Goal: Find specific page/section: Find specific page/section

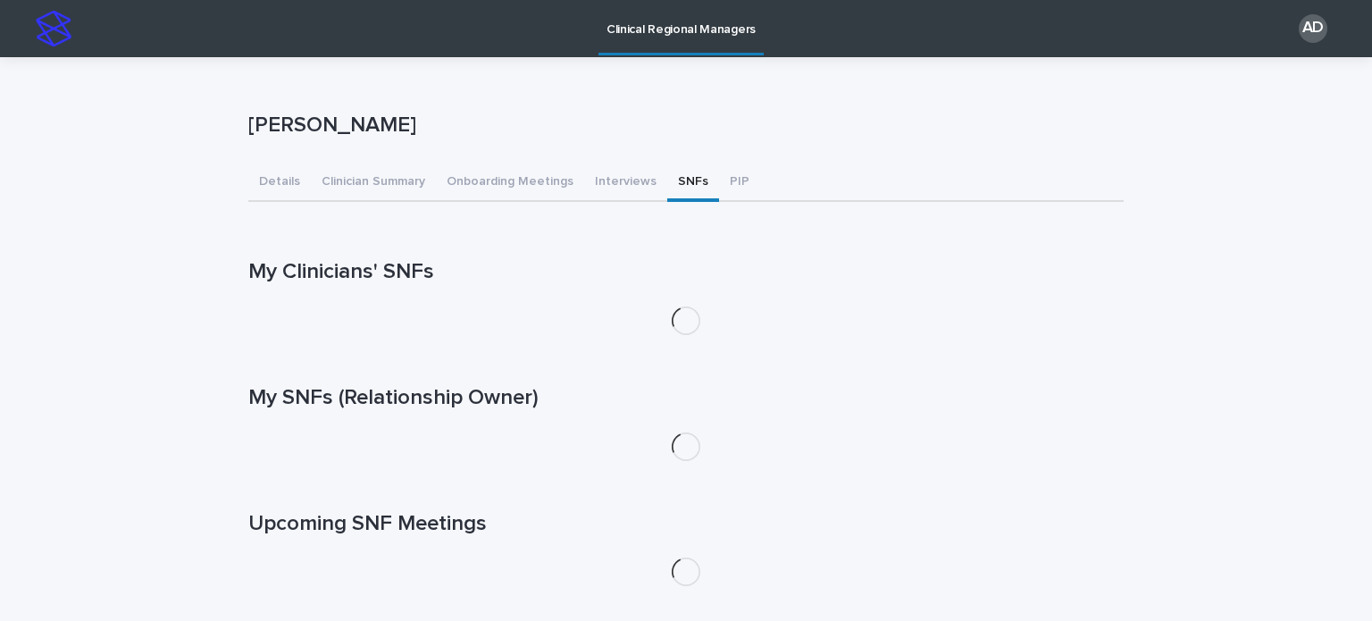
click at [672, 181] on button "SNFs" at bounding box center [693, 183] width 52 height 38
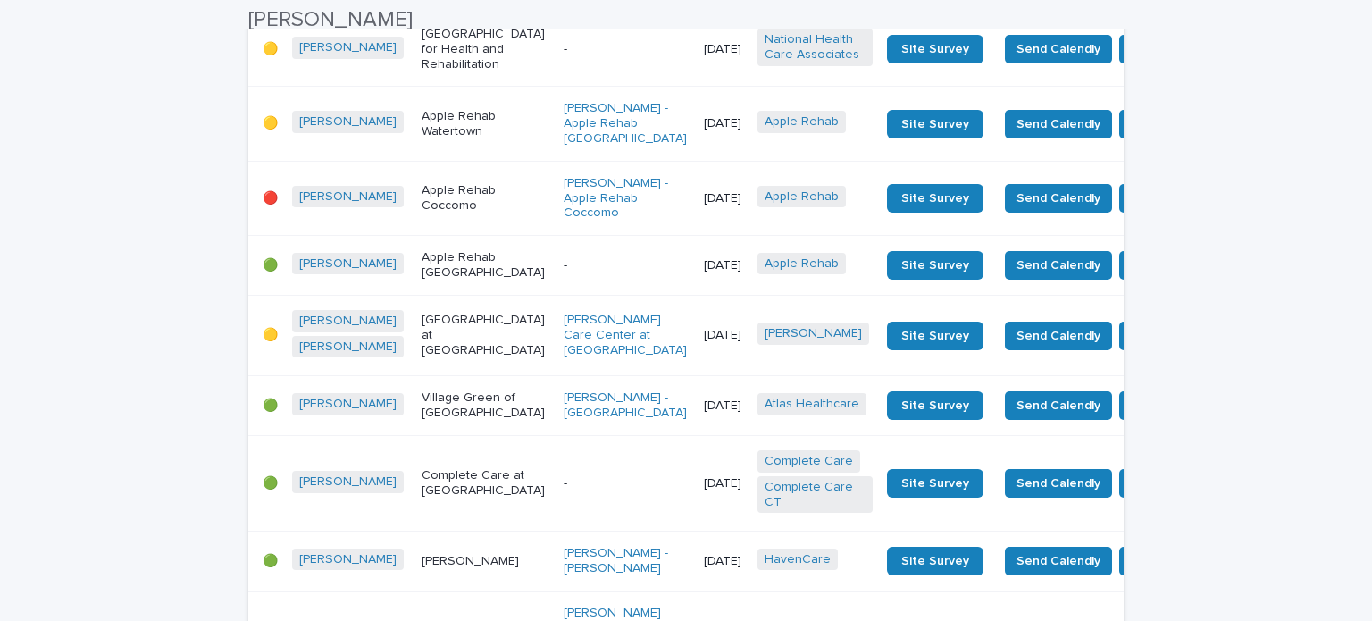
scroll to position [516, 0]
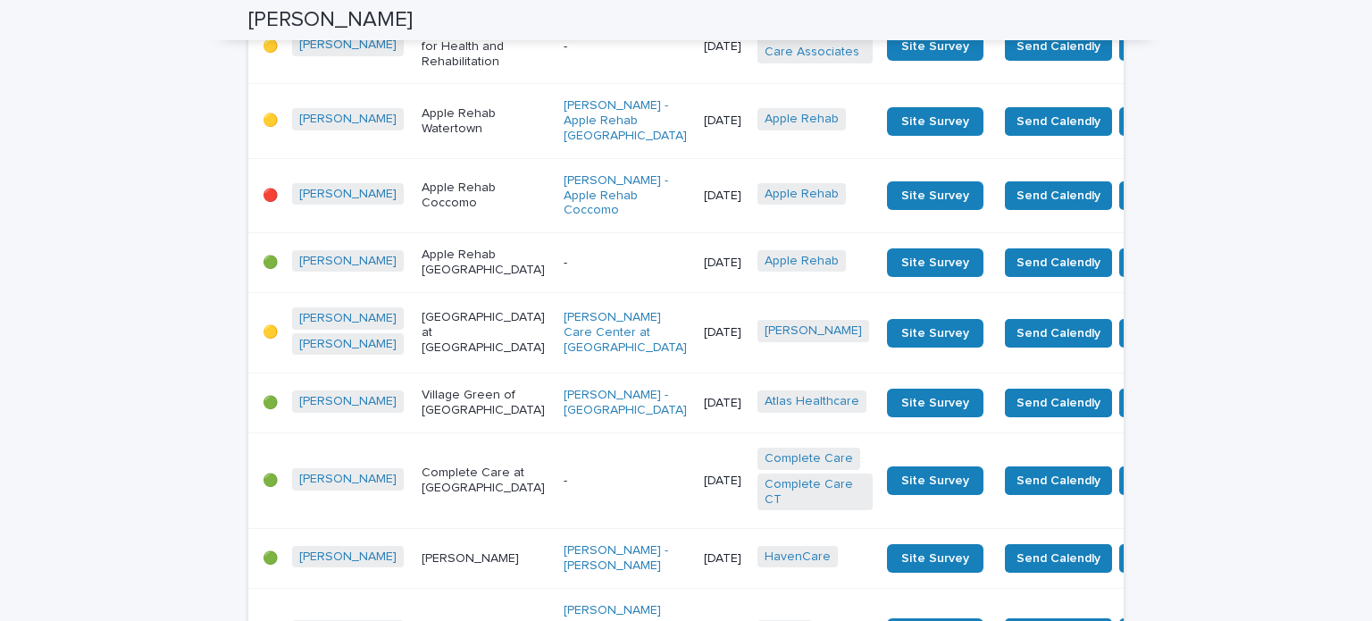
click at [425, 211] on p "Apple Rehab Coccomo" at bounding box center [486, 195] width 128 height 30
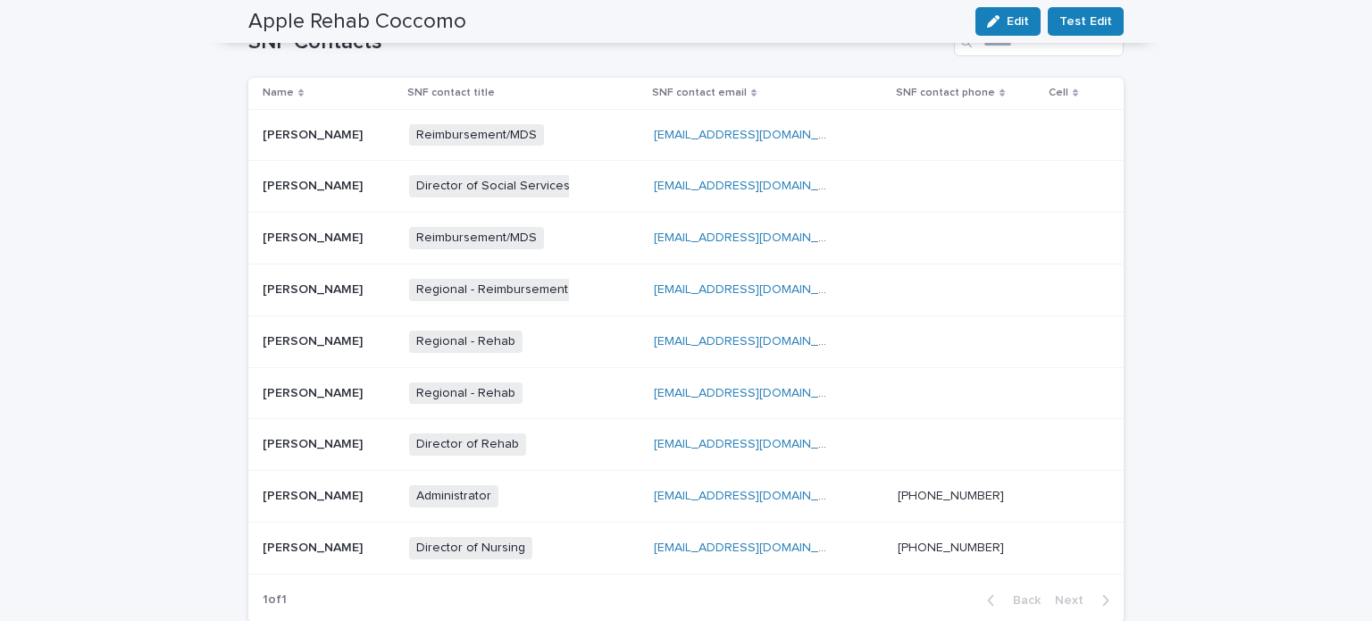
scroll to position [671, 0]
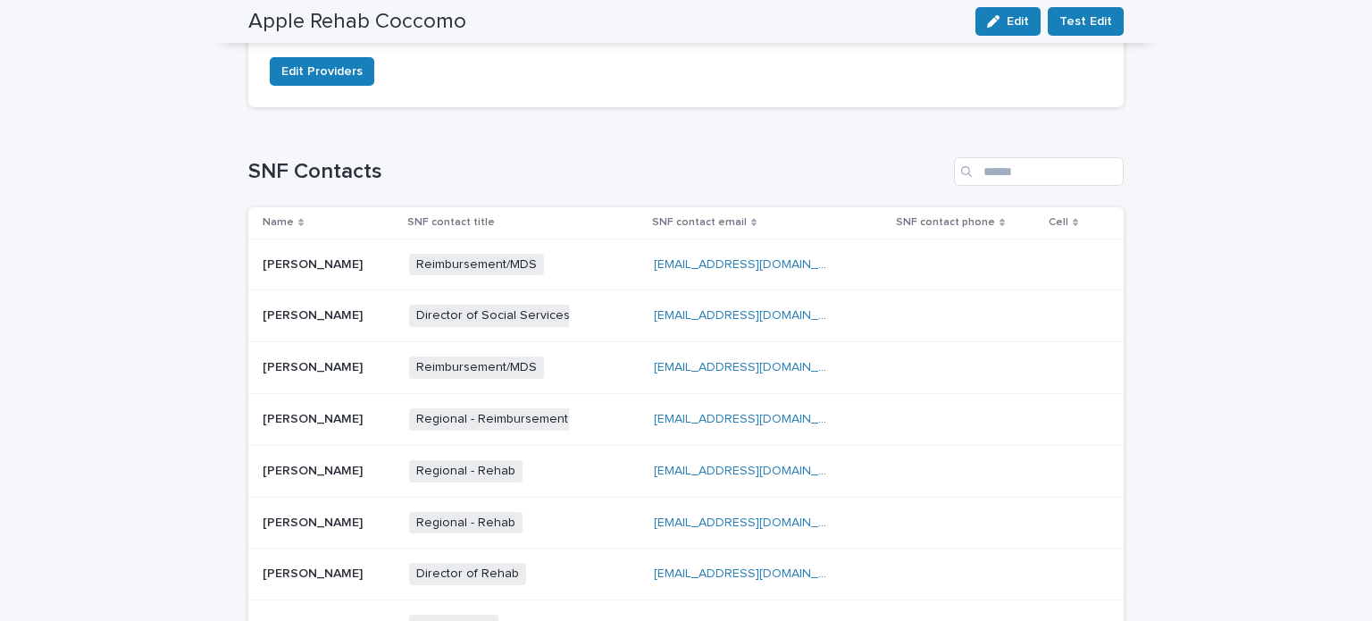
scroll to position [535, 0]
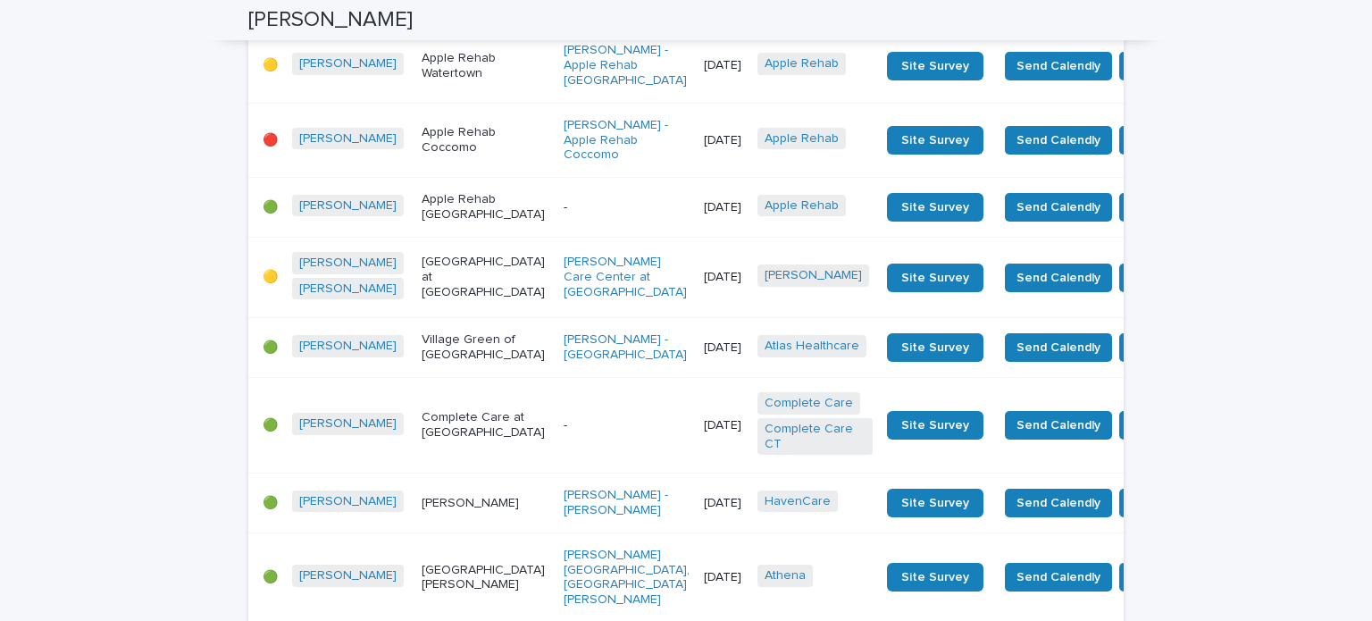
scroll to position [573, 0]
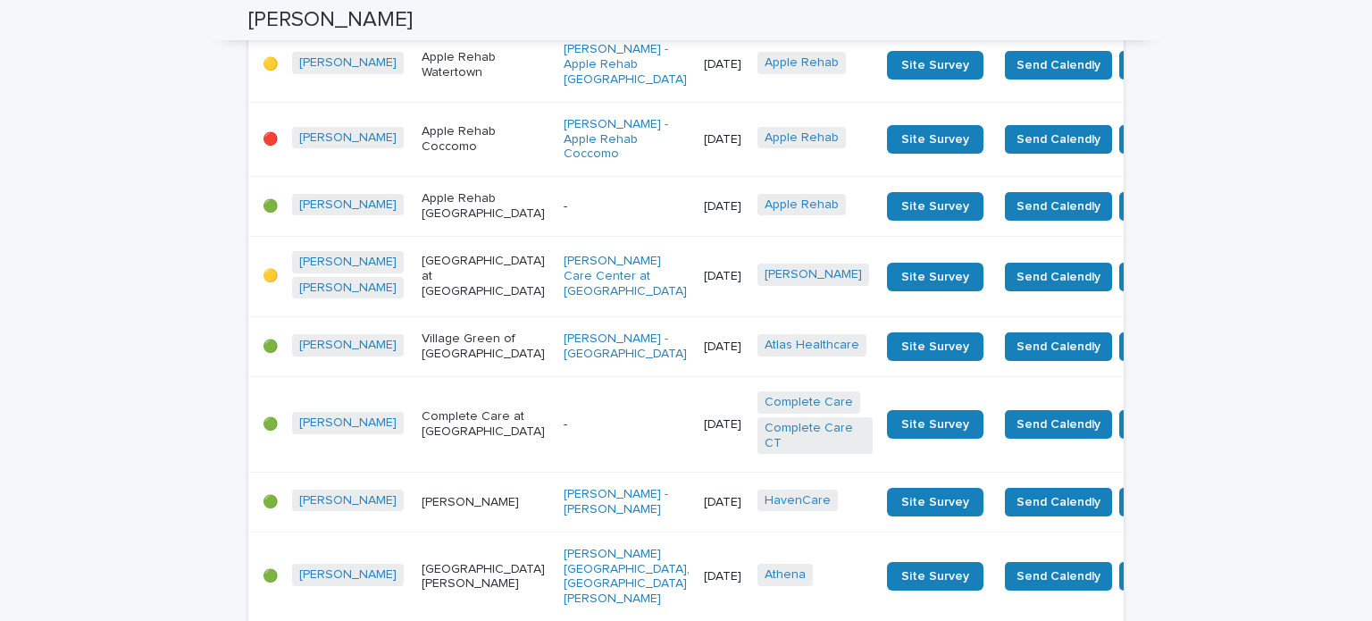
click at [429, 222] on p "Apple Rehab [GEOGRAPHIC_DATA]" at bounding box center [486, 206] width 128 height 30
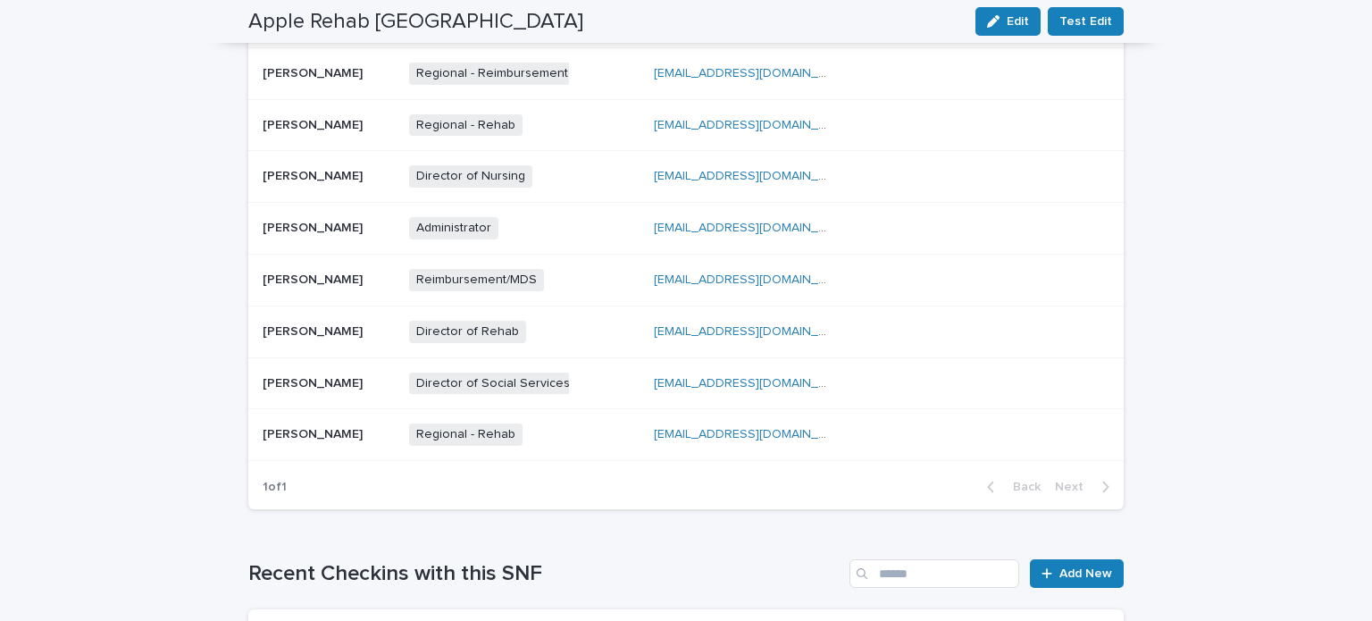
scroll to position [658, 0]
